Goal: Check status: Check status

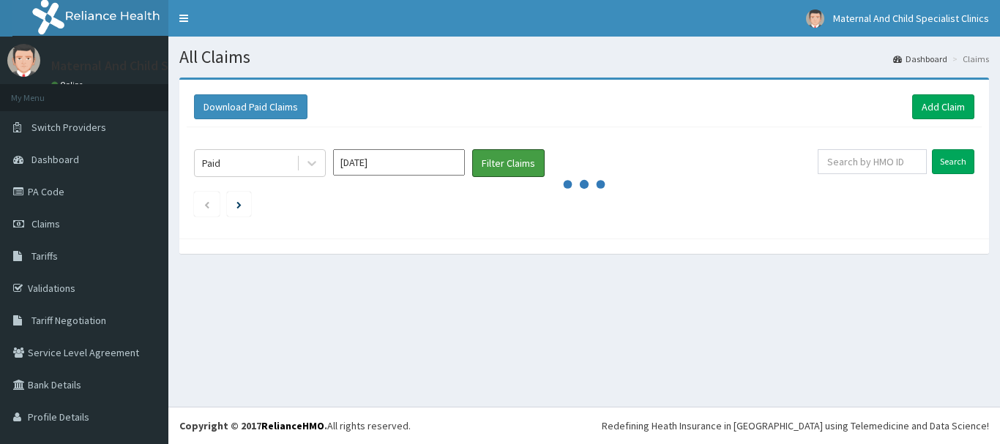
click at [529, 163] on button "Filter Claims" at bounding box center [508, 163] width 72 height 28
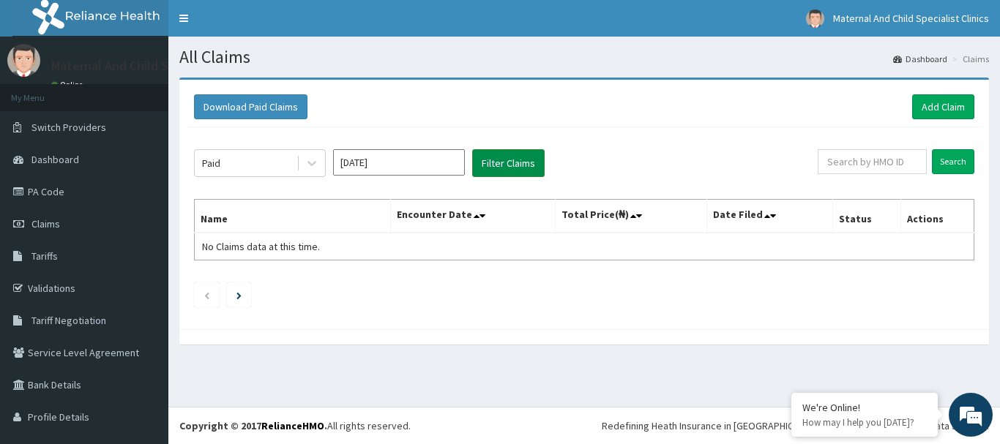
click at [518, 167] on button "Filter Claims" at bounding box center [508, 163] width 72 height 28
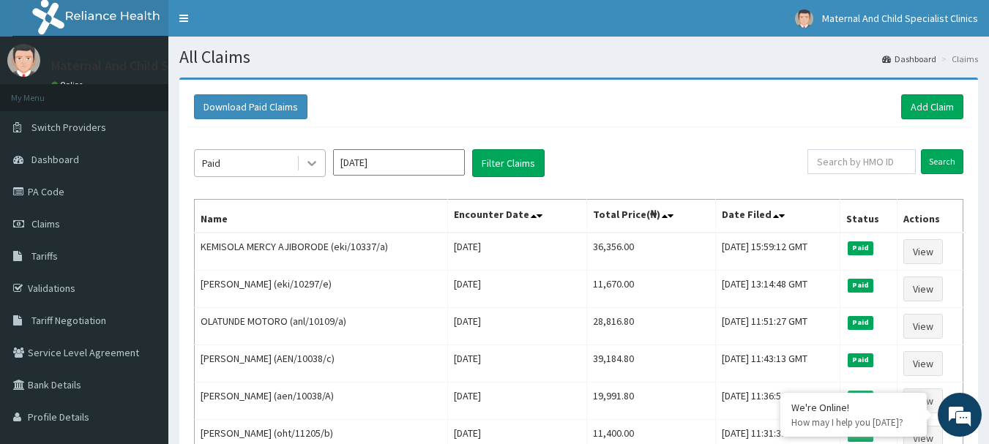
click at [310, 163] on icon at bounding box center [312, 163] width 15 height 15
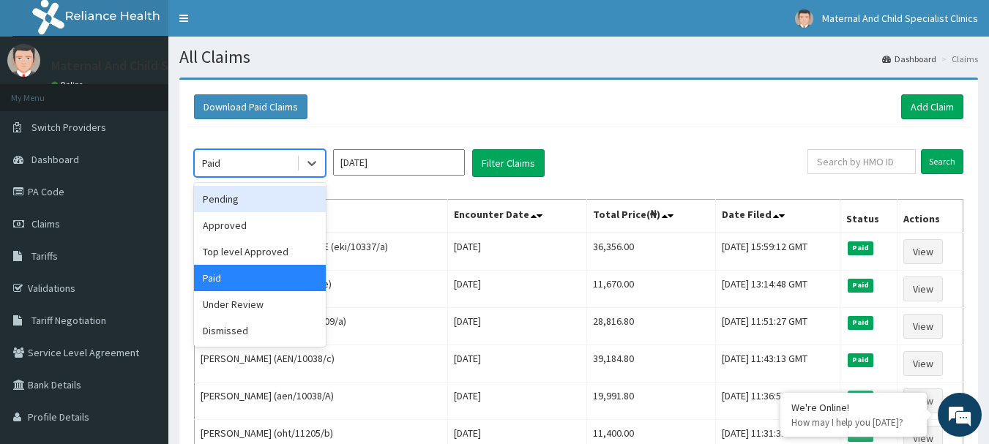
click at [458, 161] on input "Sep 2025" at bounding box center [399, 162] width 132 height 26
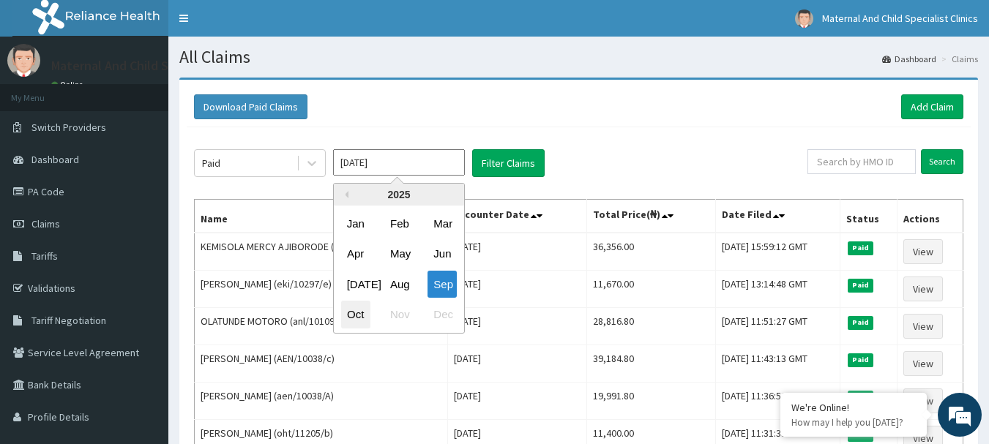
click at [351, 314] on div "Oct" at bounding box center [355, 315] width 29 height 27
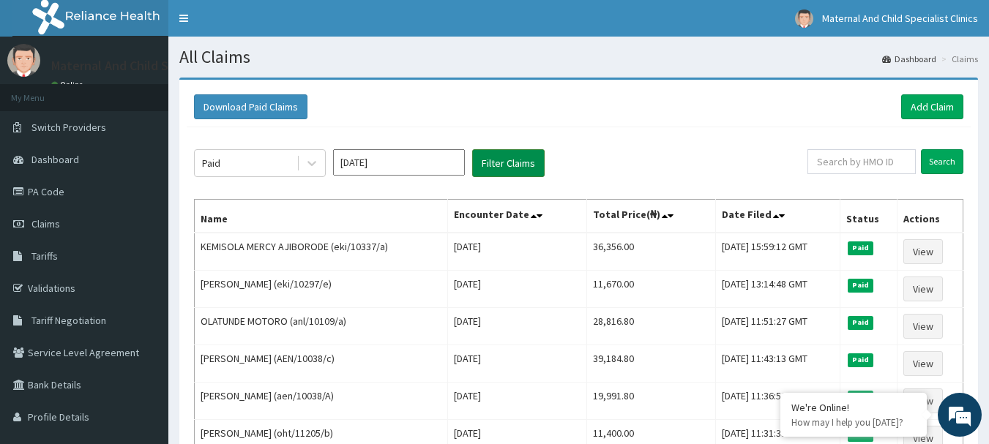
click at [502, 168] on button "Filter Claims" at bounding box center [508, 163] width 72 height 28
click at [510, 160] on button "Filter Claims" at bounding box center [508, 163] width 72 height 28
click at [310, 160] on icon at bounding box center [312, 163] width 15 height 15
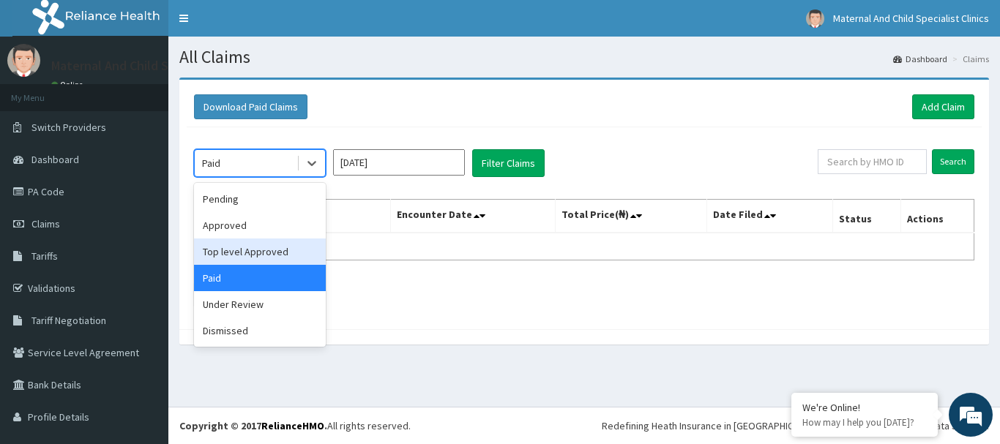
click at [262, 249] on div "Top level Approved" at bounding box center [260, 252] width 132 height 26
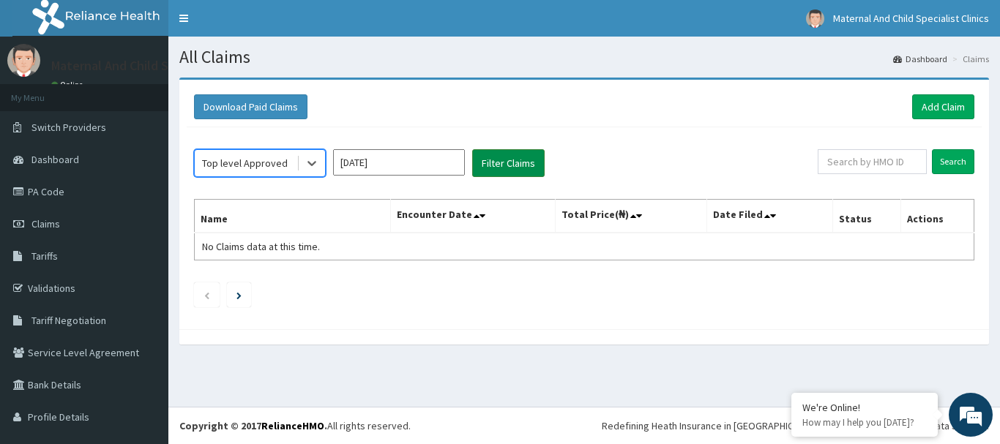
click at [508, 171] on button "Filter Claims" at bounding box center [508, 163] width 72 height 28
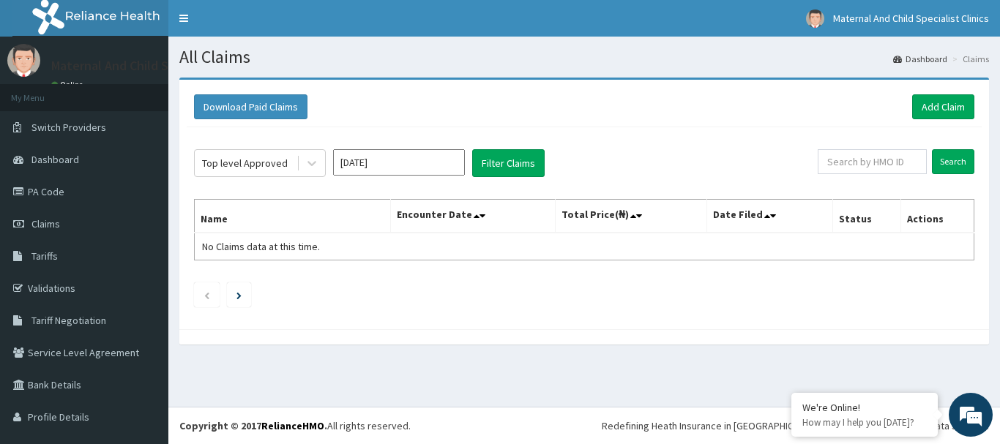
click at [448, 167] on input "Oct 2025" at bounding box center [399, 162] width 132 height 26
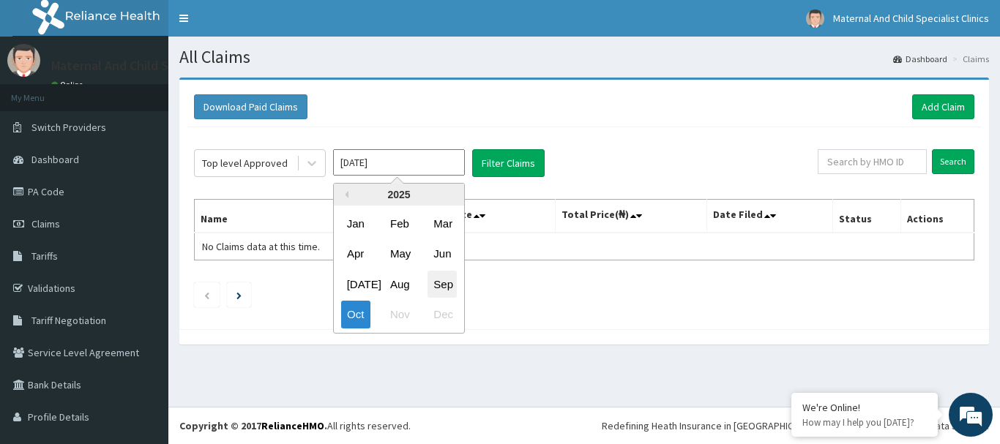
click at [448, 280] on div "Sep" at bounding box center [442, 284] width 29 height 27
type input "Sep 2025"
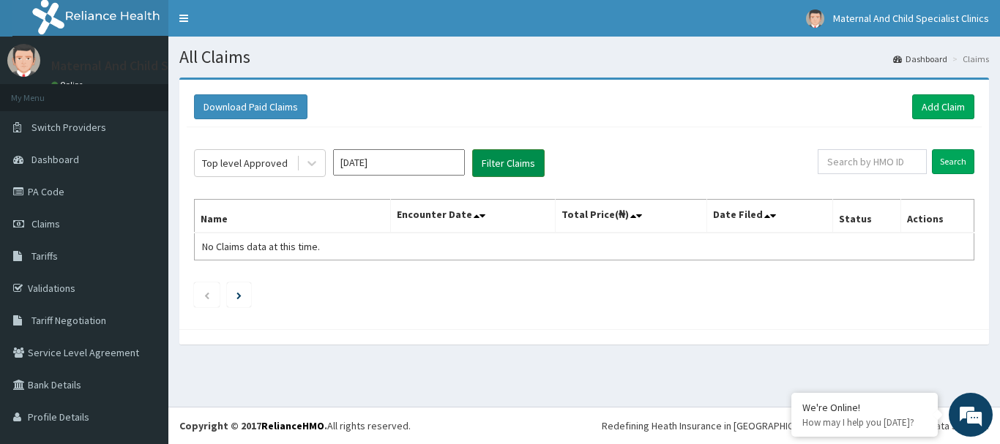
click at [516, 159] on button "Filter Claims" at bounding box center [508, 163] width 72 height 28
click at [302, 157] on div at bounding box center [312, 163] width 26 height 26
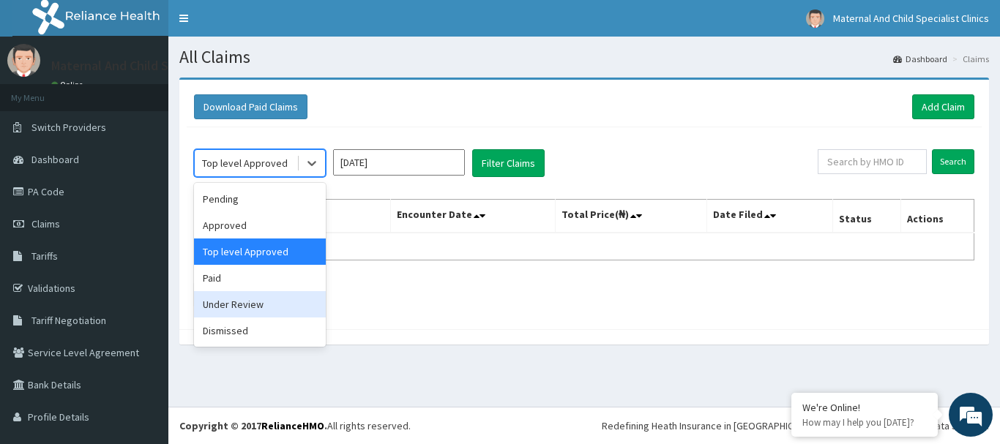
click at [235, 305] on div "Under Review" at bounding box center [260, 304] width 132 height 26
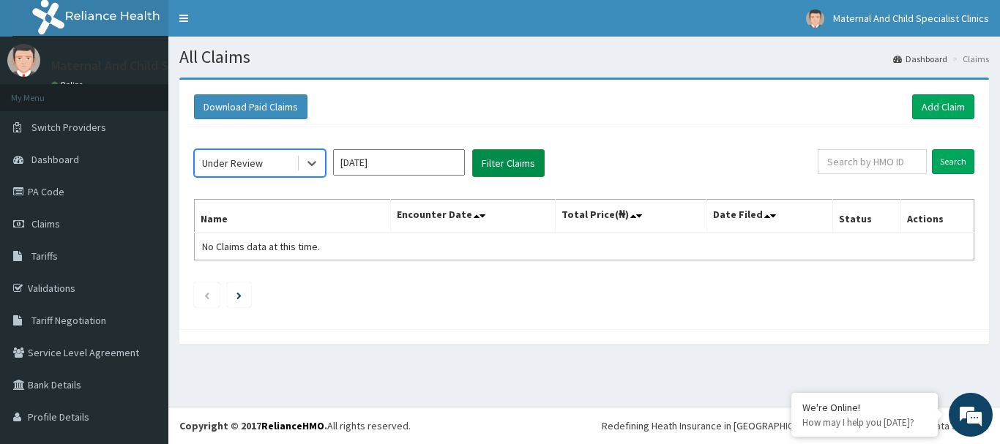
click at [510, 168] on button "Filter Claims" at bounding box center [508, 163] width 72 height 28
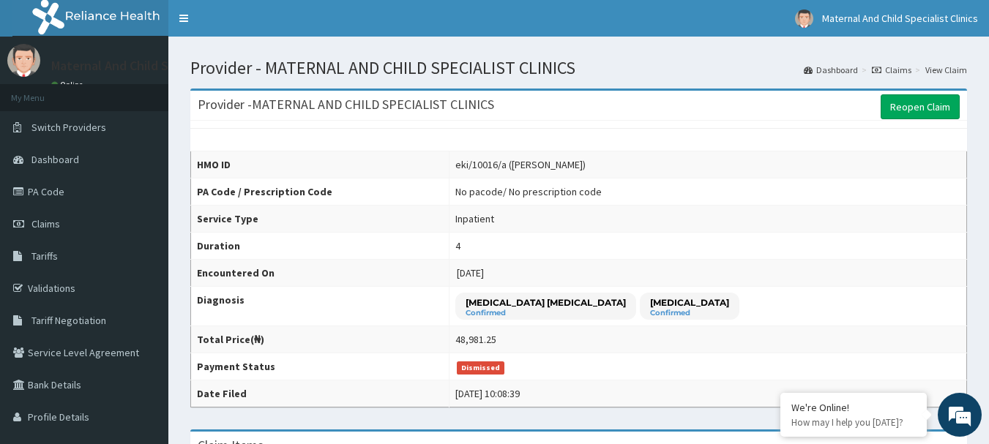
drag, startPoint x: 996, startPoint y: 134, endPoint x: 1000, endPoint y: 3, distance: 131.1
click at [51, 222] on span "Claims" at bounding box center [45, 223] width 29 height 13
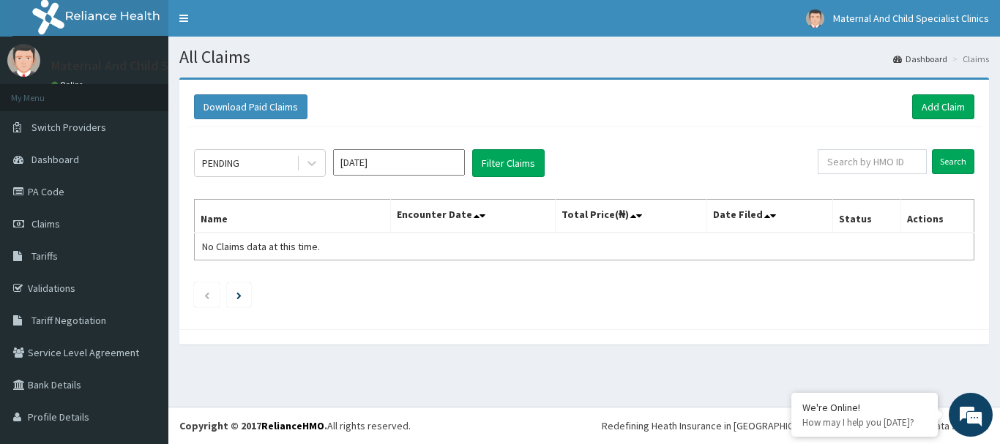
click at [449, 162] on input "Oct 2025" at bounding box center [399, 162] width 132 height 26
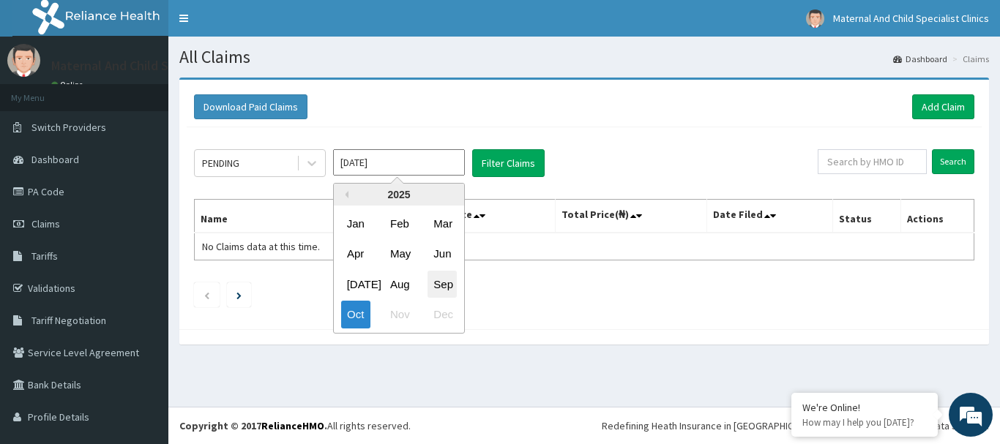
click at [446, 289] on div "Sep" at bounding box center [442, 284] width 29 height 27
type input "Sep 2025"
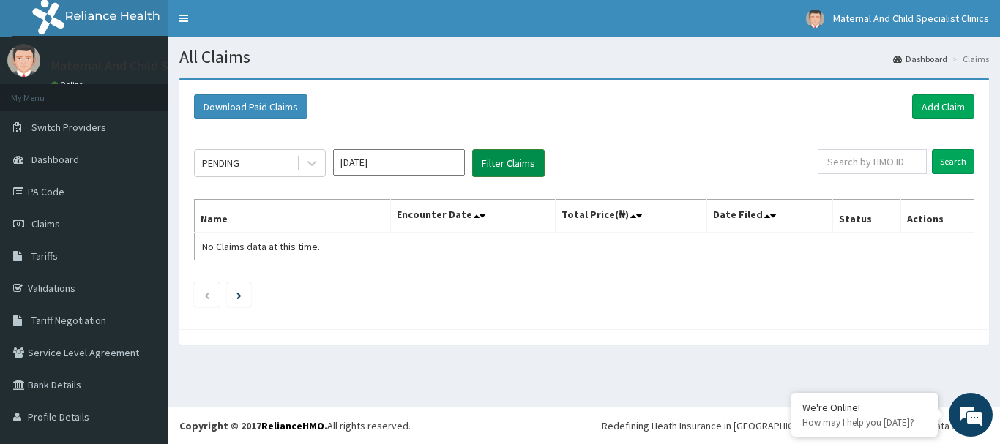
click at [521, 159] on button "Filter Claims" at bounding box center [508, 163] width 72 height 28
click at [316, 161] on icon at bounding box center [312, 163] width 15 height 15
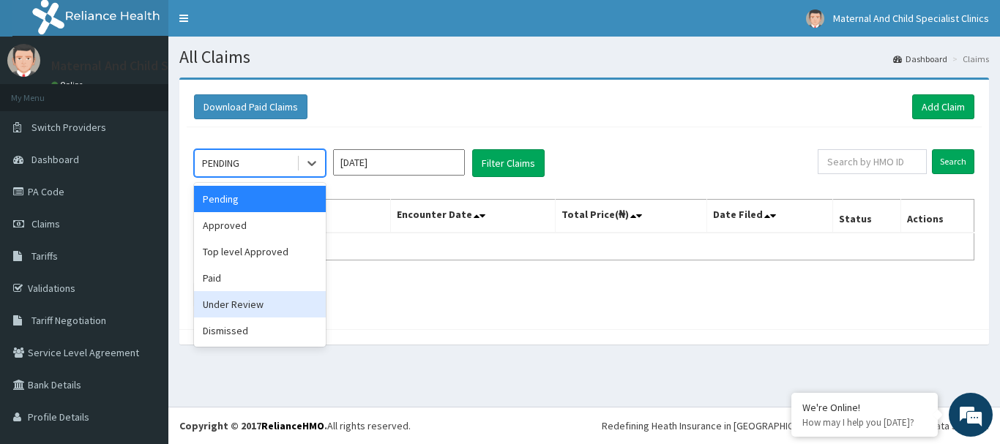
click at [238, 297] on div "Under Review" at bounding box center [260, 304] width 132 height 26
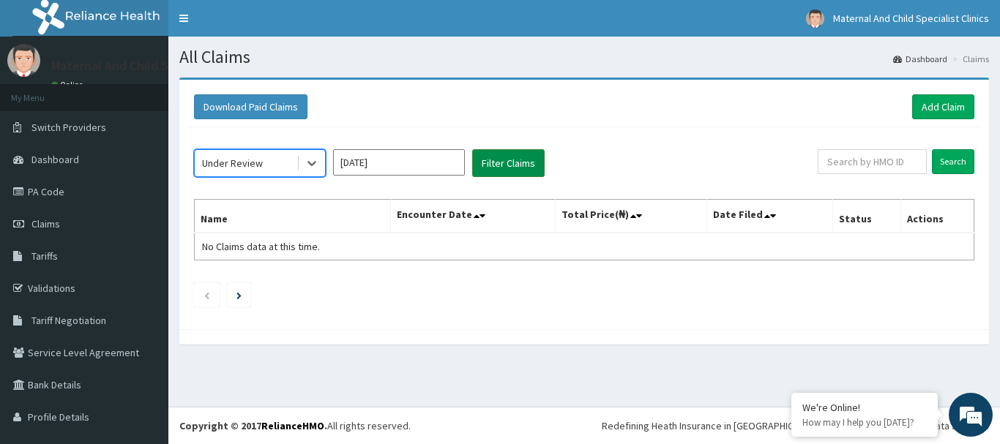
click at [518, 165] on button "Filter Claims" at bounding box center [508, 163] width 72 height 28
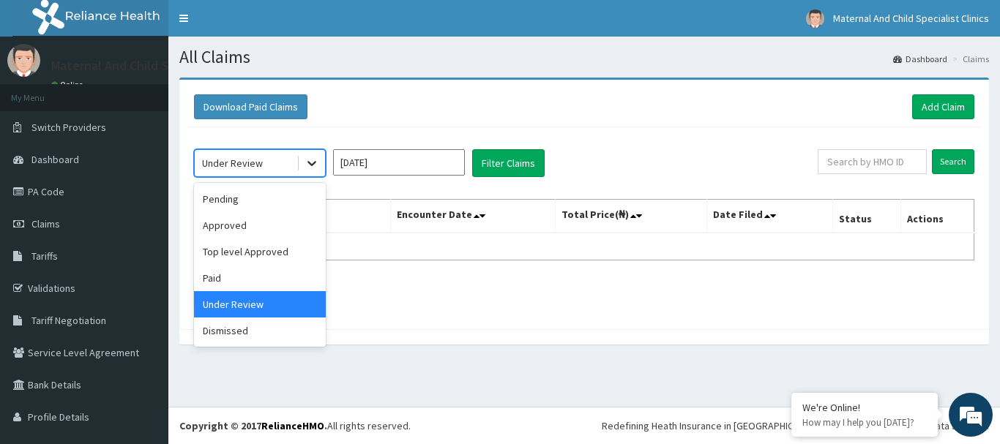
click at [306, 162] on icon at bounding box center [312, 163] width 15 height 15
click at [237, 331] on div "Dismissed" at bounding box center [260, 331] width 132 height 26
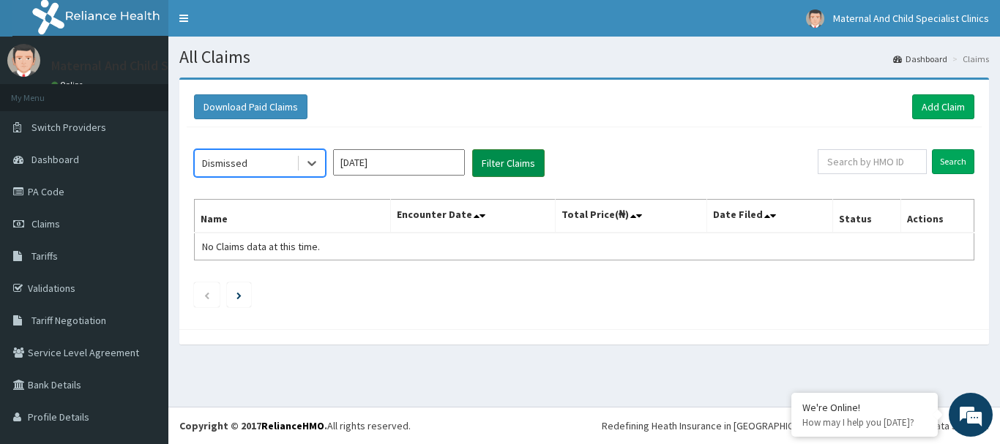
click at [508, 167] on button "Filter Claims" at bounding box center [508, 163] width 72 height 28
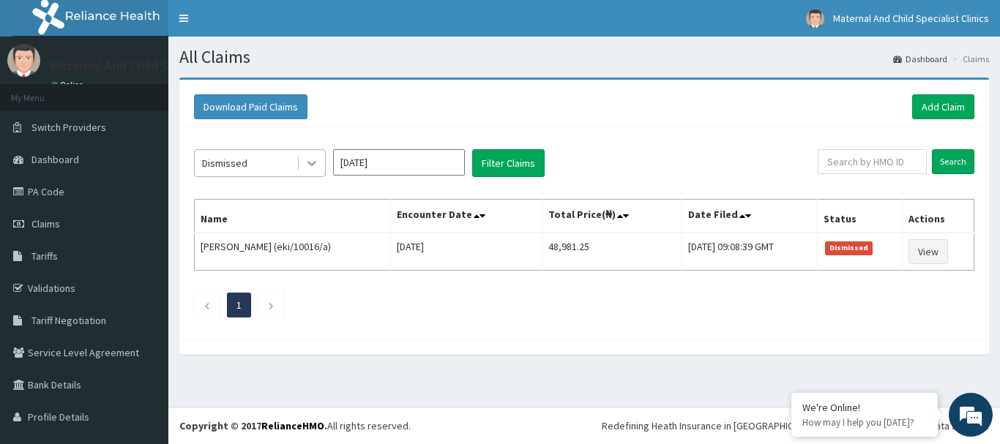
click at [310, 167] on icon at bounding box center [312, 163] width 15 height 15
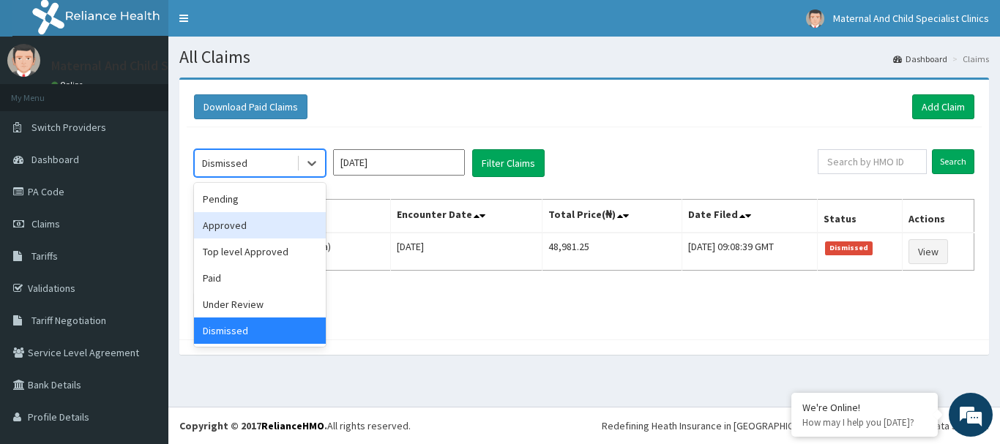
click at [272, 226] on div "Approved" at bounding box center [260, 225] width 132 height 26
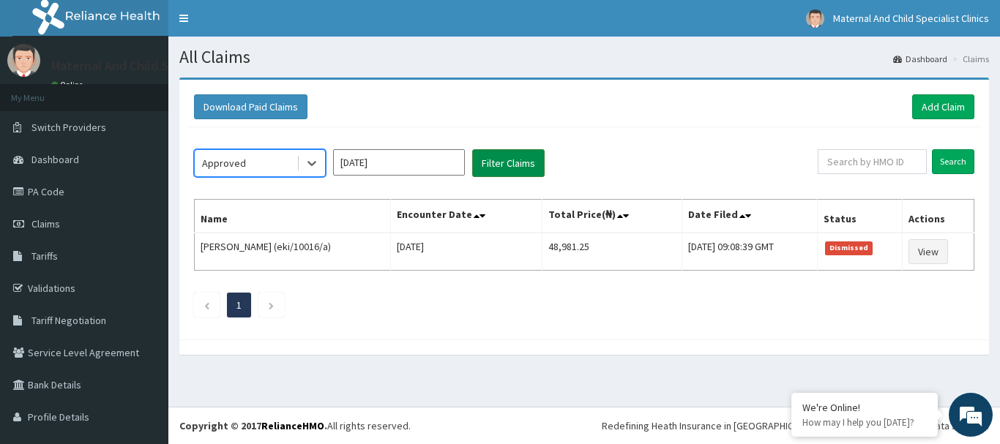
click at [515, 170] on button "Filter Claims" at bounding box center [508, 163] width 72 height 28
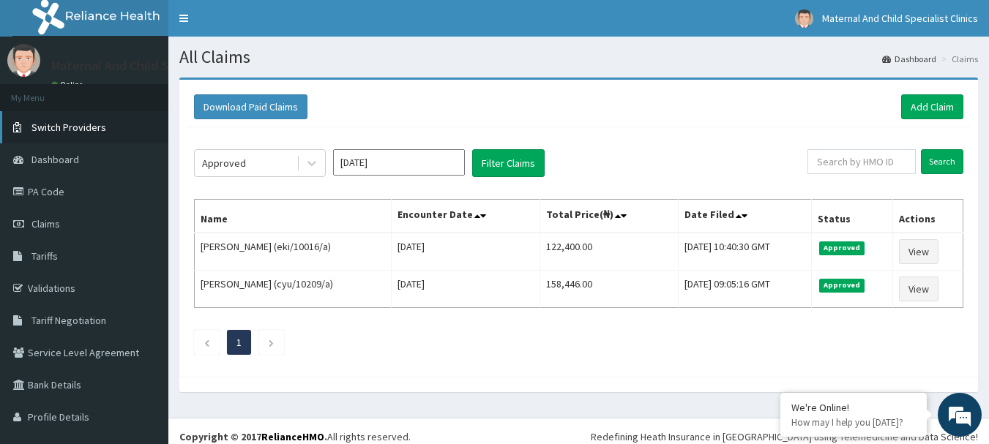
click at [59, 123] on span "Switch Providers" at bounding box center [68, 127] width 75 height 13
